Goal: Transaction & Acquisition: Purchase product/service

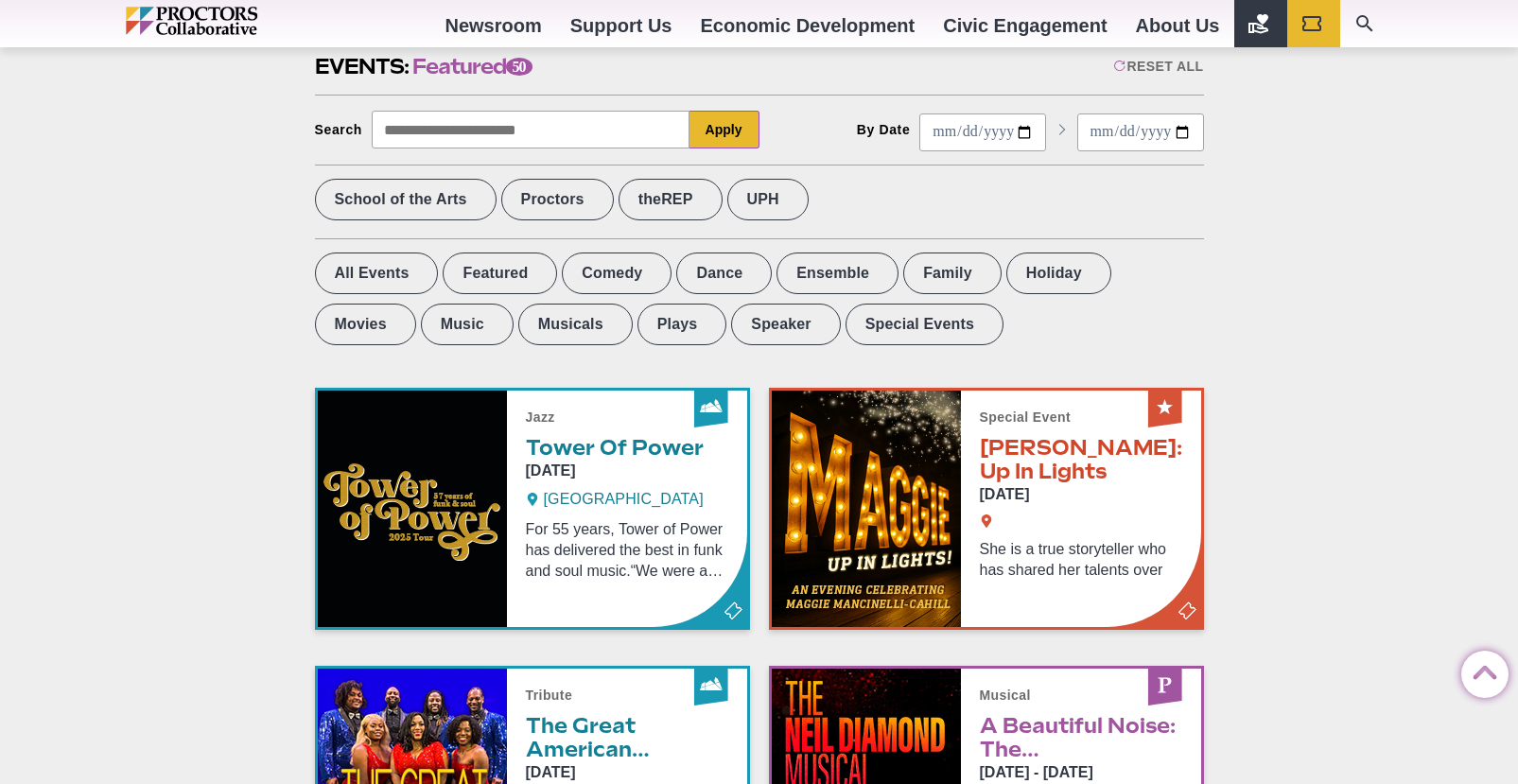
scroll to position [529, 0]
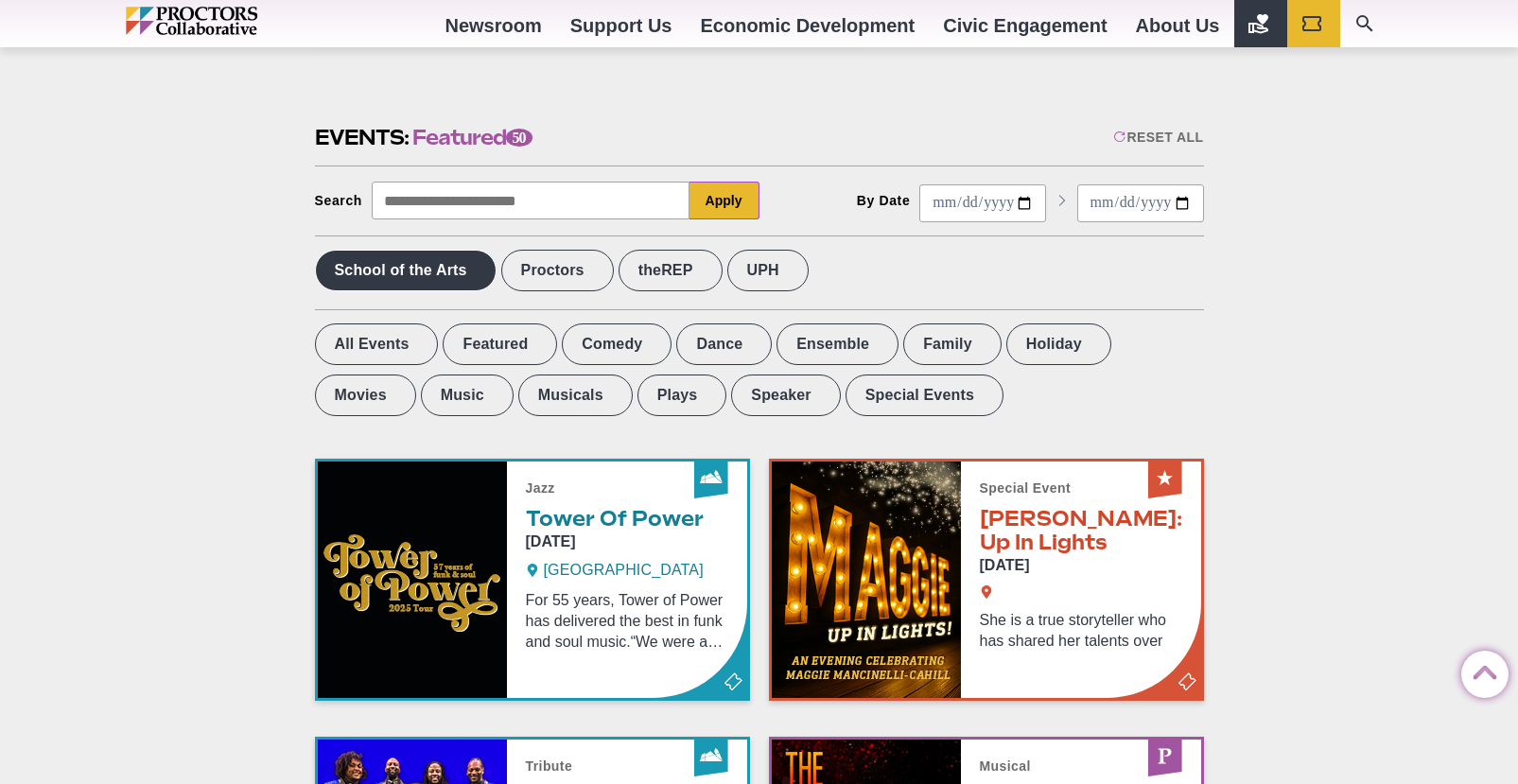
click at [446, 267] on label "School of the Arts" at bounding box center [406, 271] width 182 height 42
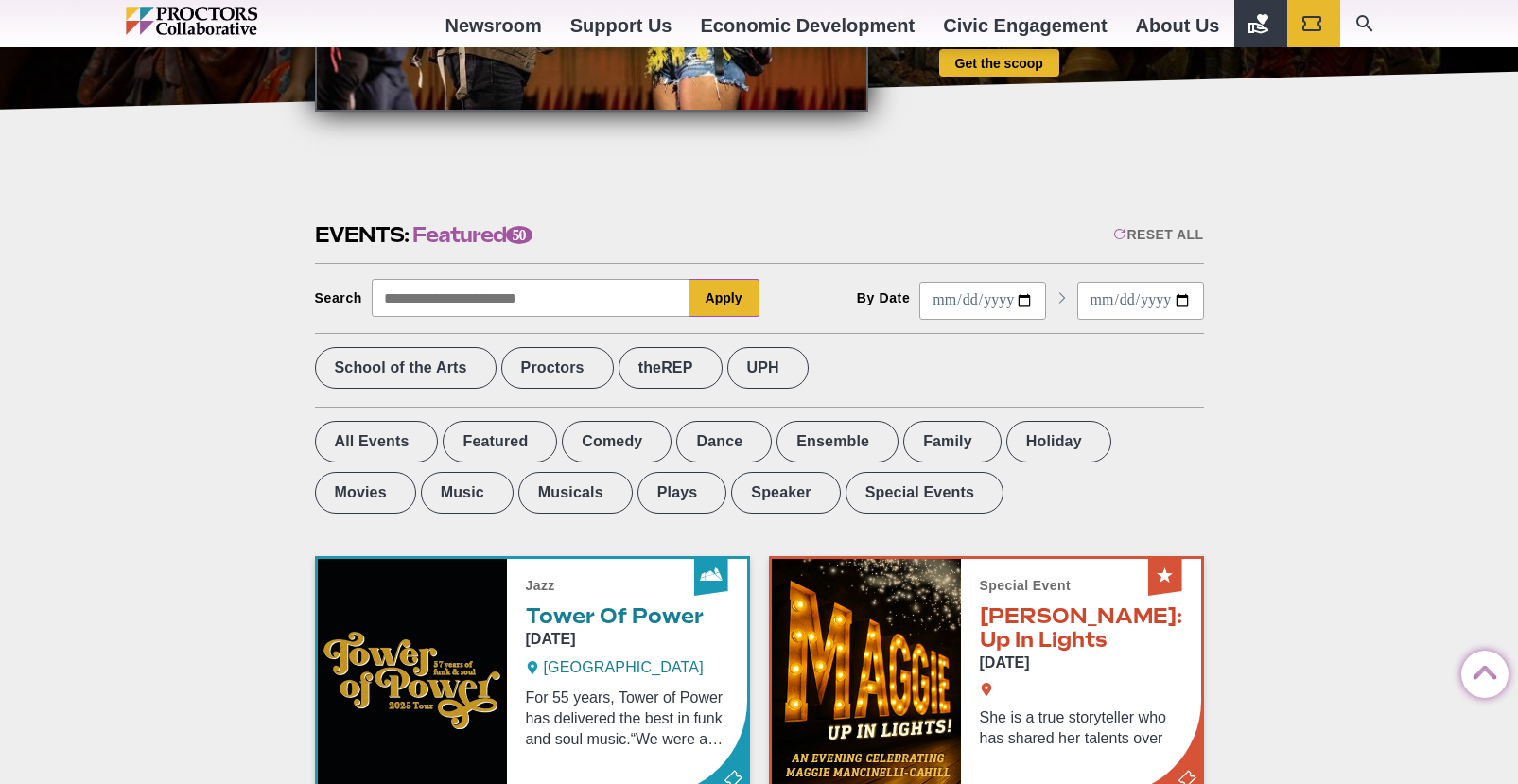
scroll to position [365, 0]
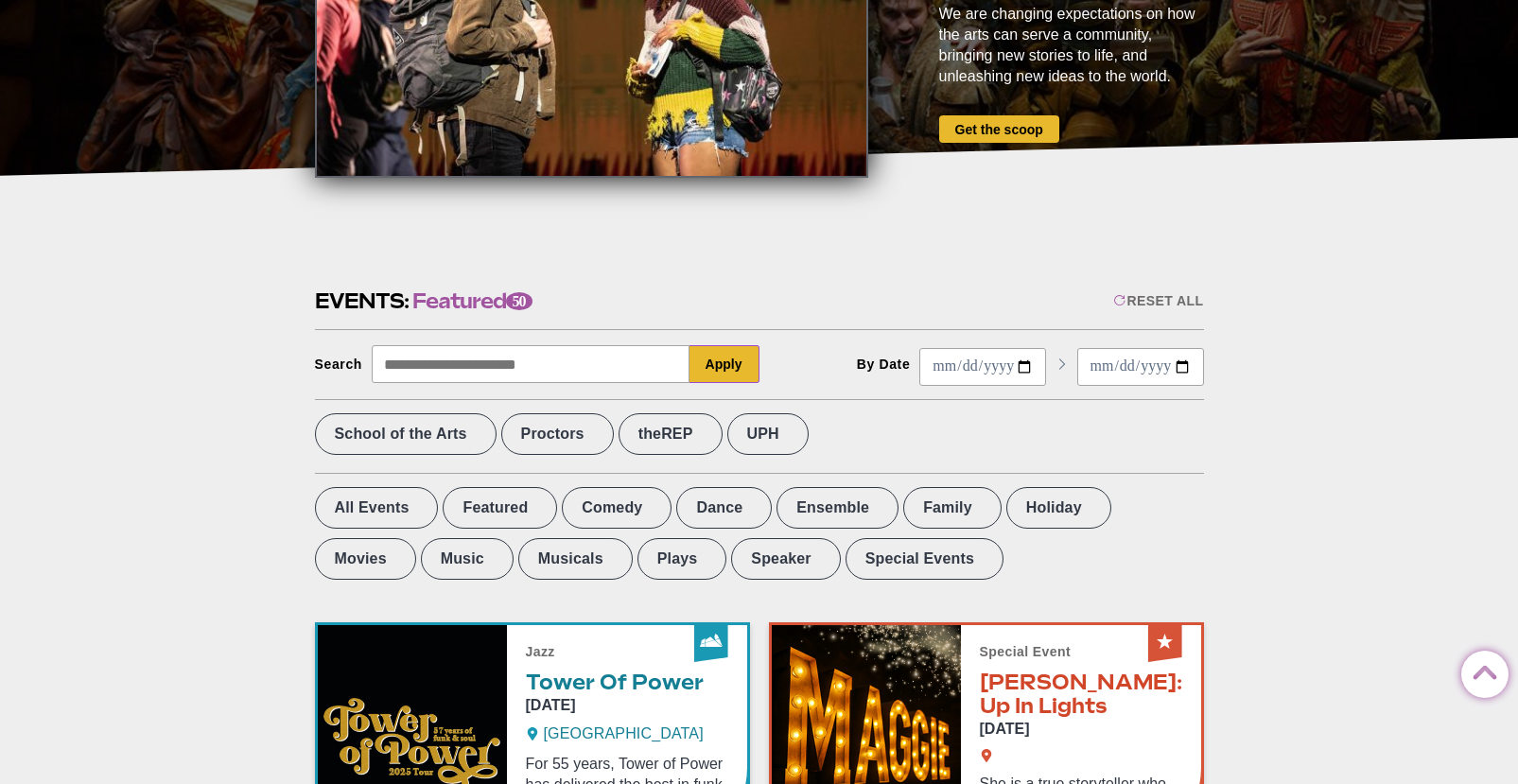
click at [476, 369] on input "Search" at bounding box center [531, 364] width 318 height 38
type input "**********"
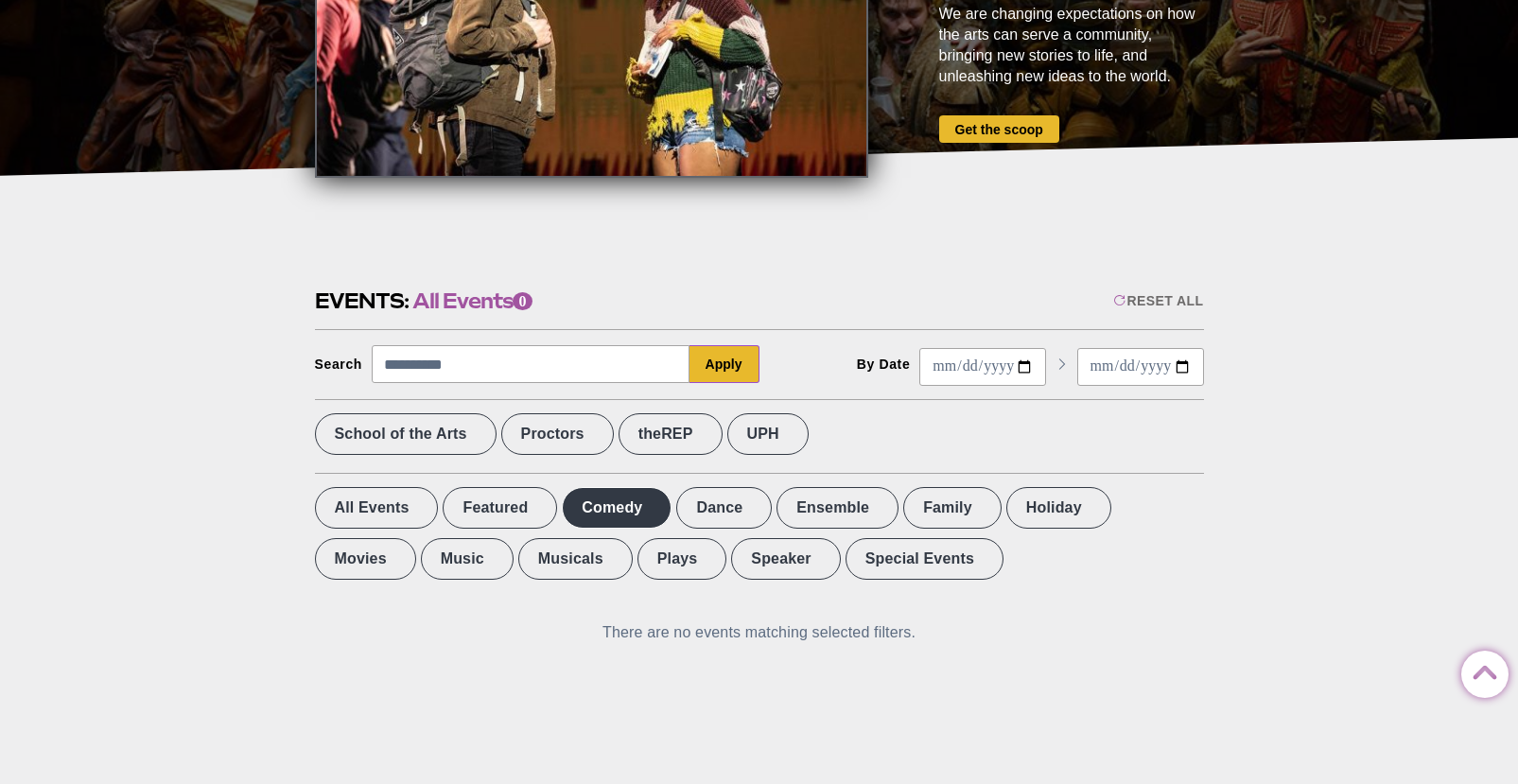
click at [627, 504] on label "Comedy" at bounding box center [617, 508] width 110 height 42
click at [785, 430] on label "UPH" at bounding box center [767, 434] width 81 height 42
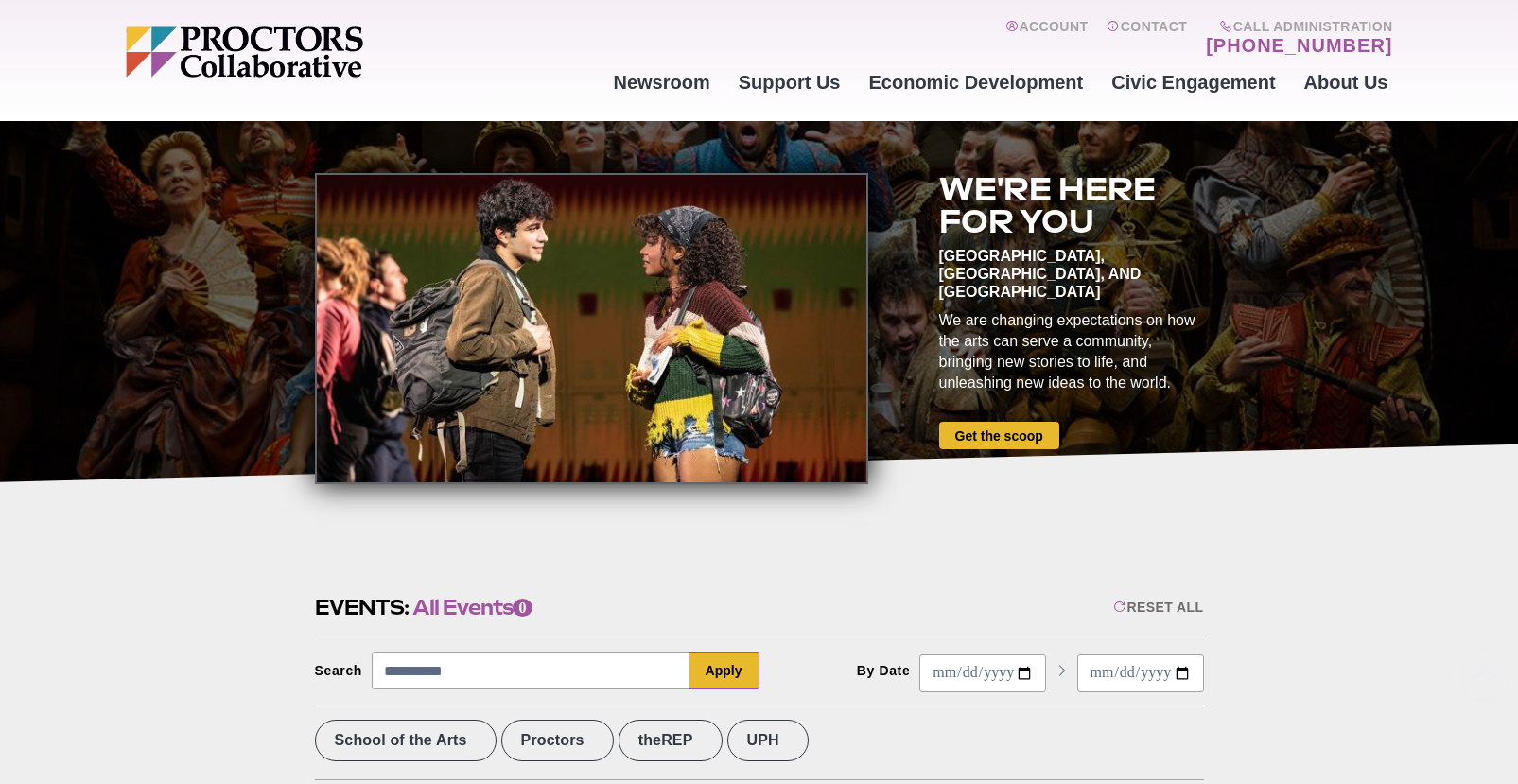
scroll to position [49, 0]
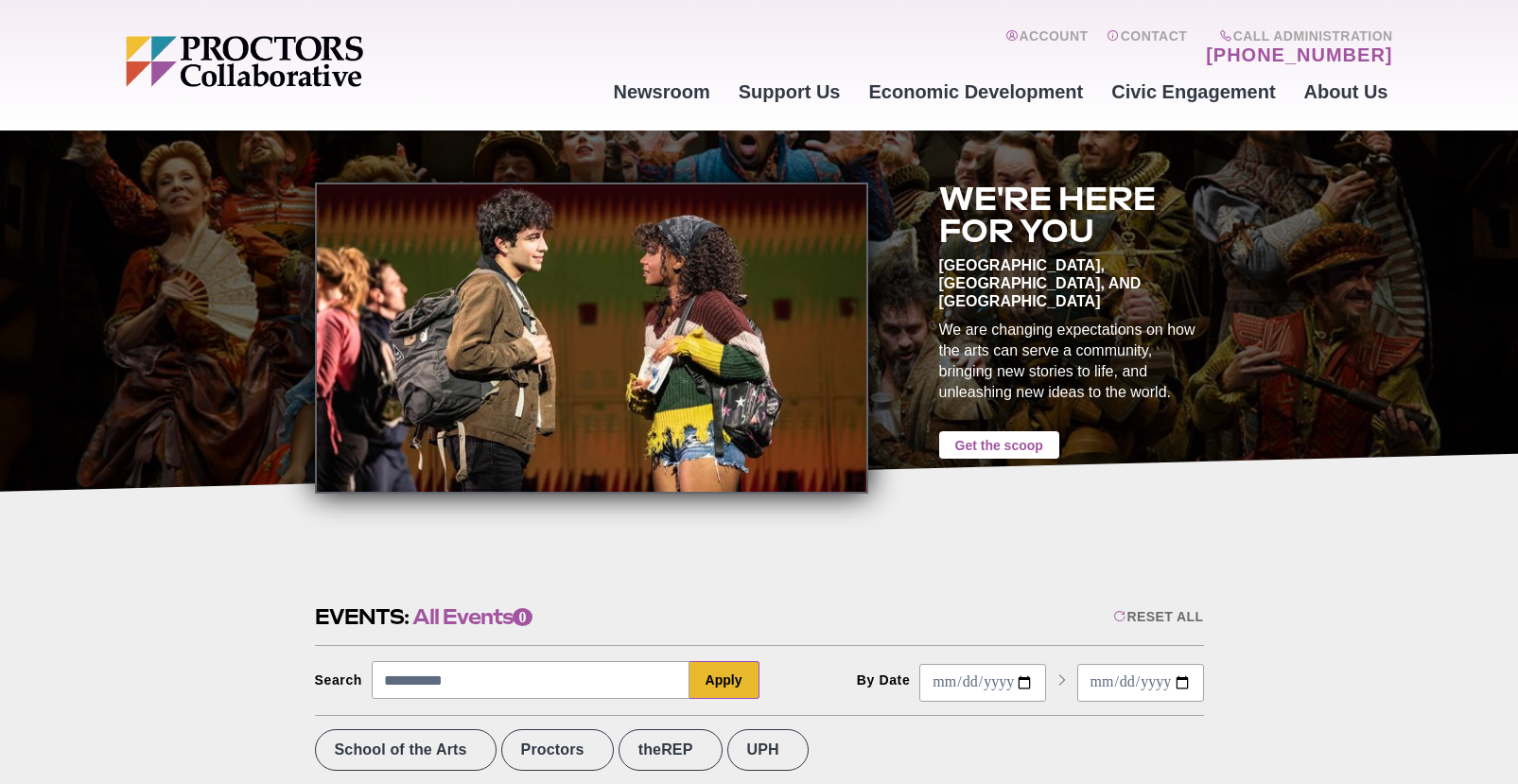
click at [988, 431] on link "Get the scoop" at bounding box center [999, 444] width 120 height 27
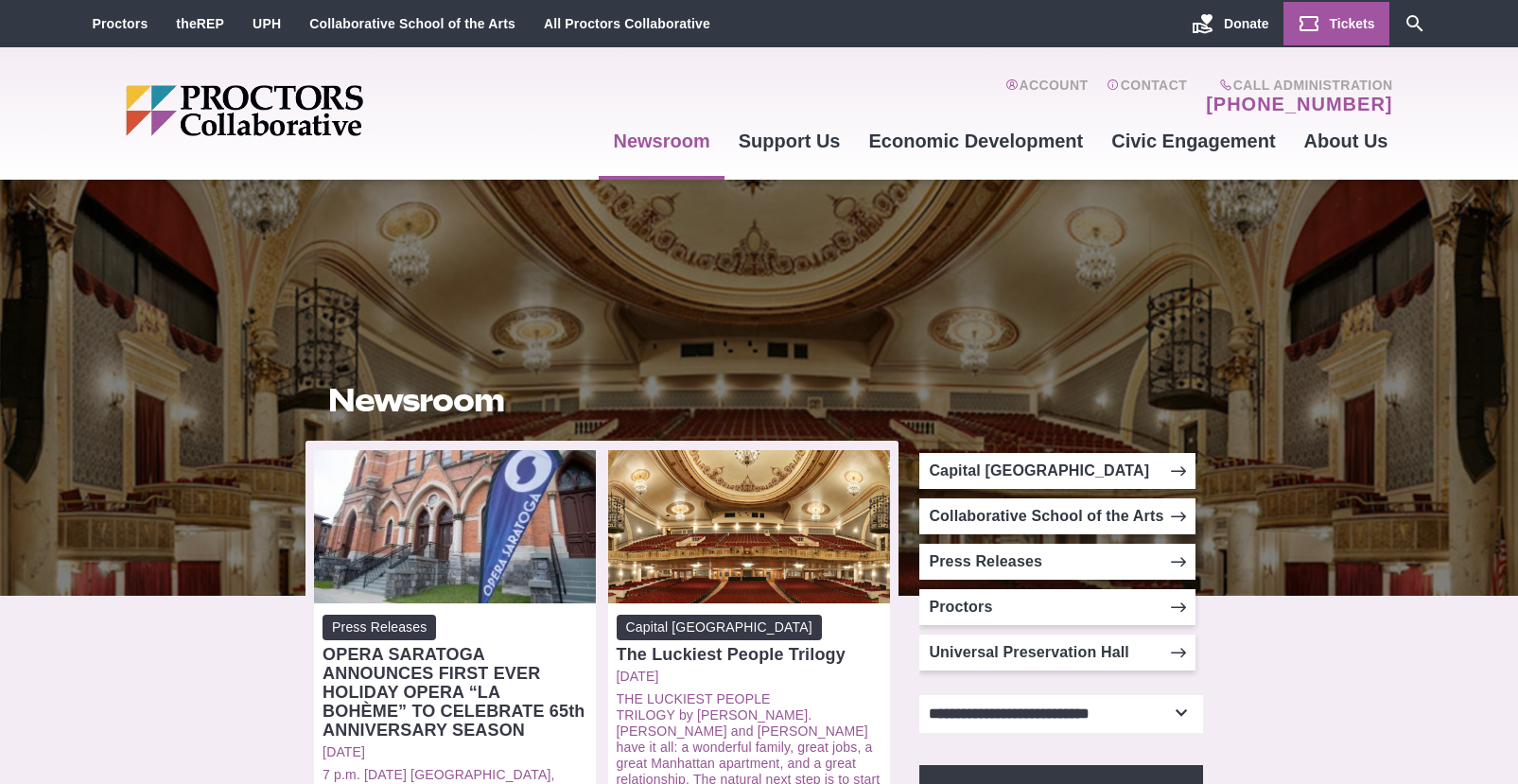
click at [1309, 26] on icon "Main site navigation and header" at bounding box center [1309, 23] width 23 height 23
